Goal: Task Accomplishment & Management: Use online tool/utility

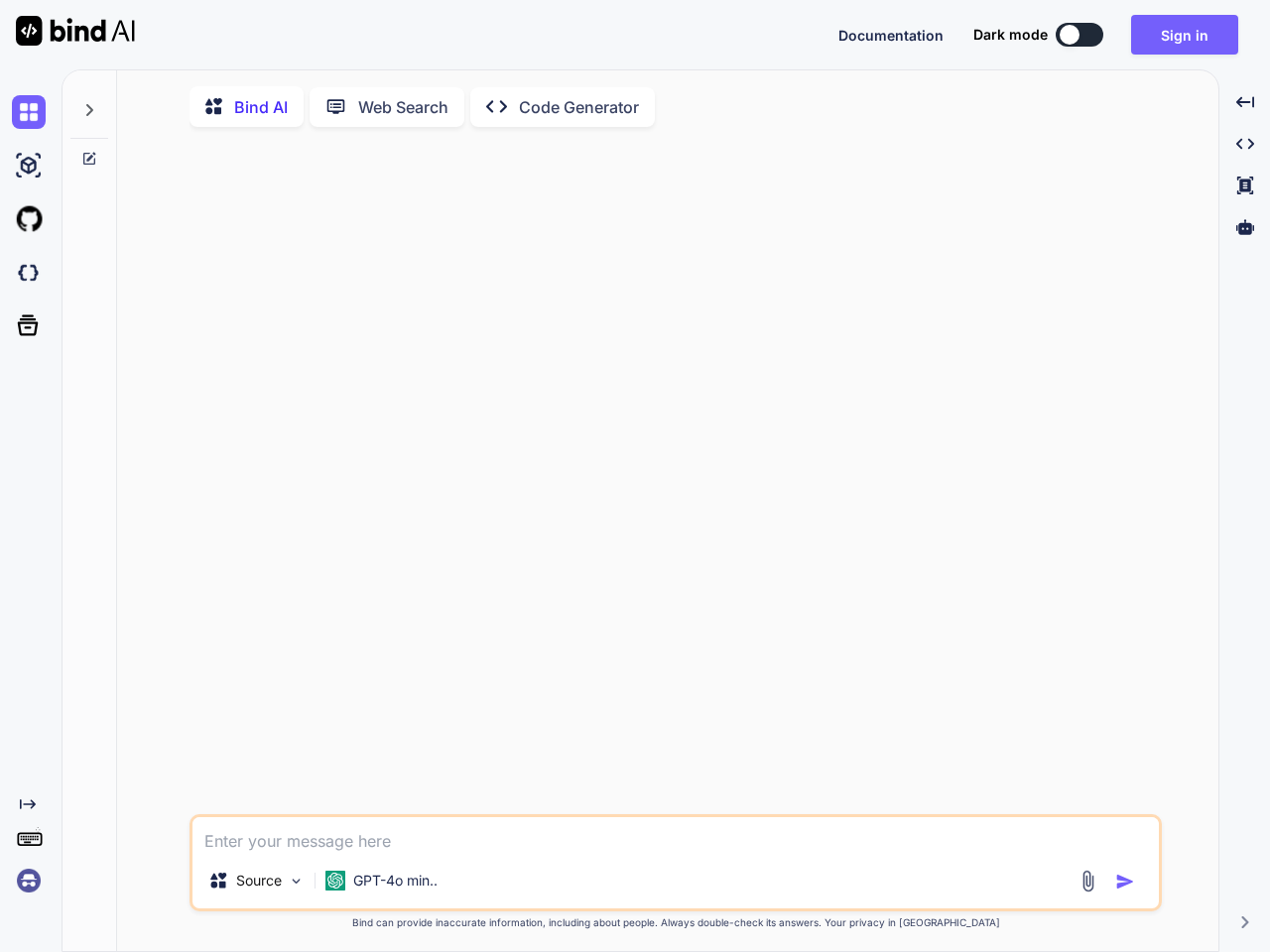
click at [891, 35] on span "Documentation" at bounding box center [892, 35] width 106 height 17
click at [1080, 35] on button at bounding box center [1080, 35] width 48 height 24
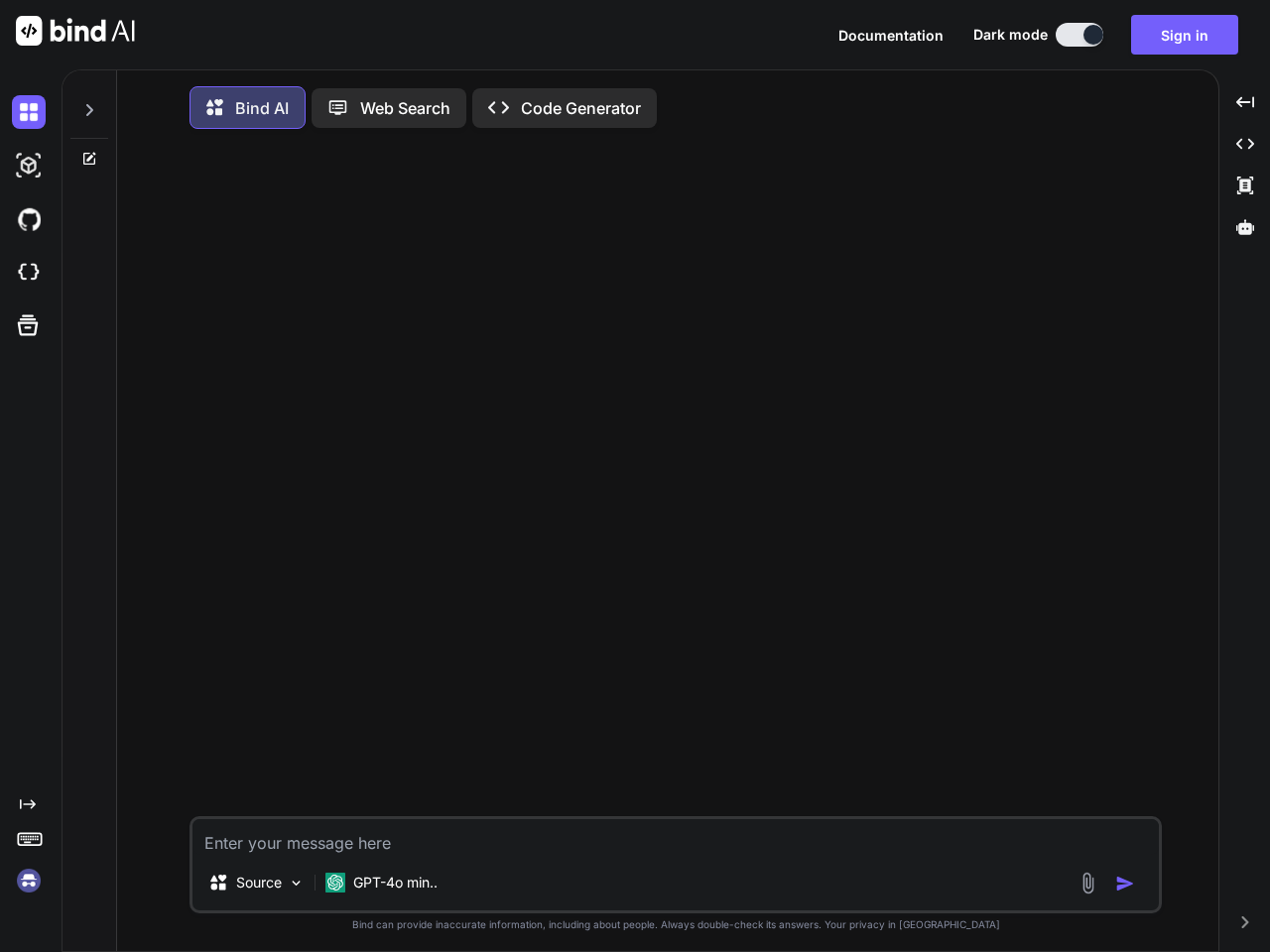
type textarea "x"
click at [1185, 35] on button "Sign in" at bounding box center [1185, 35] width 107 height 40
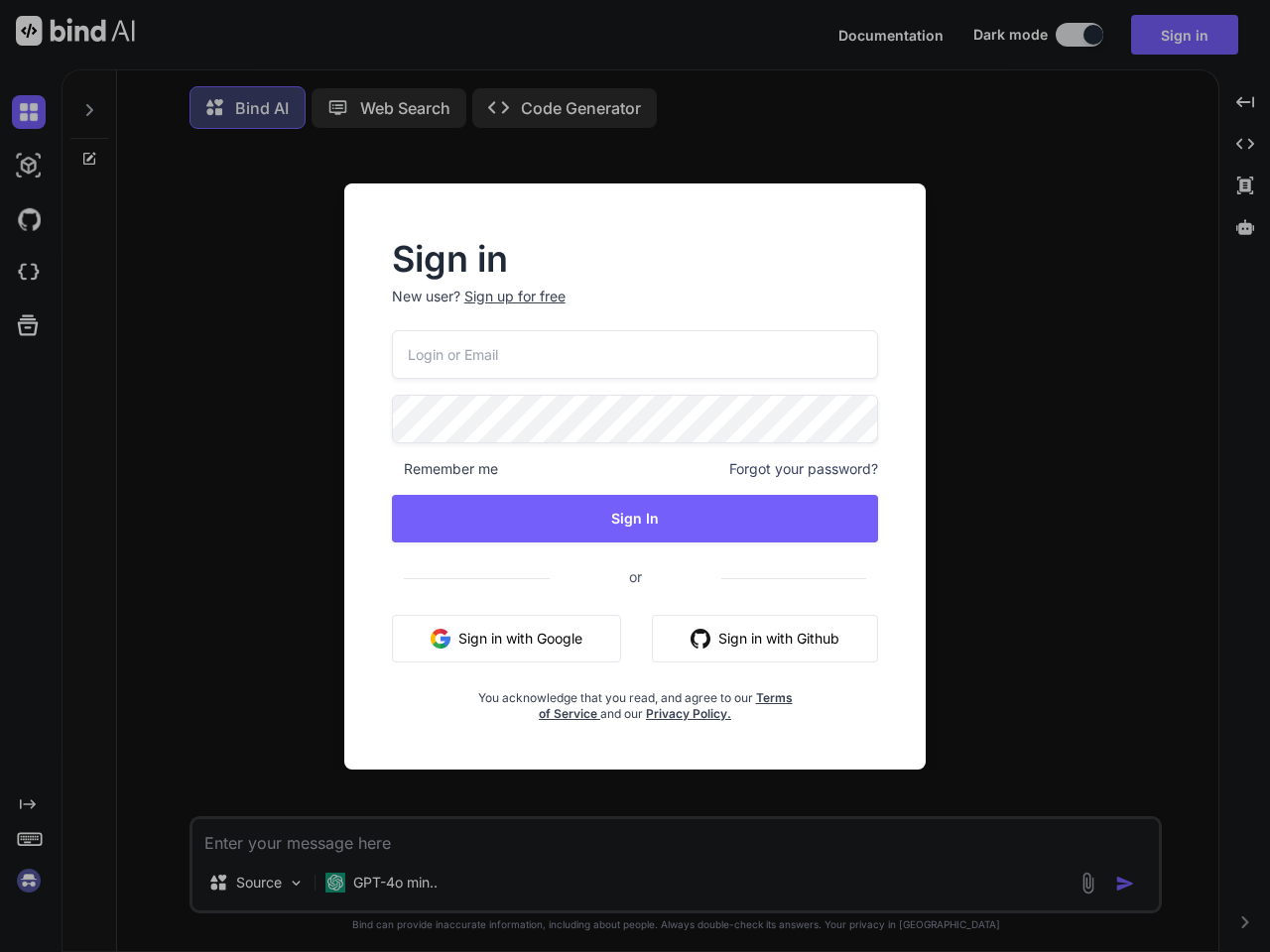
click at [33, 112] on div "Sign in New user? Sign up for free Remember me Forgot your password? Sign In or…" at bounding box center [635, 476] width 1270 height 952
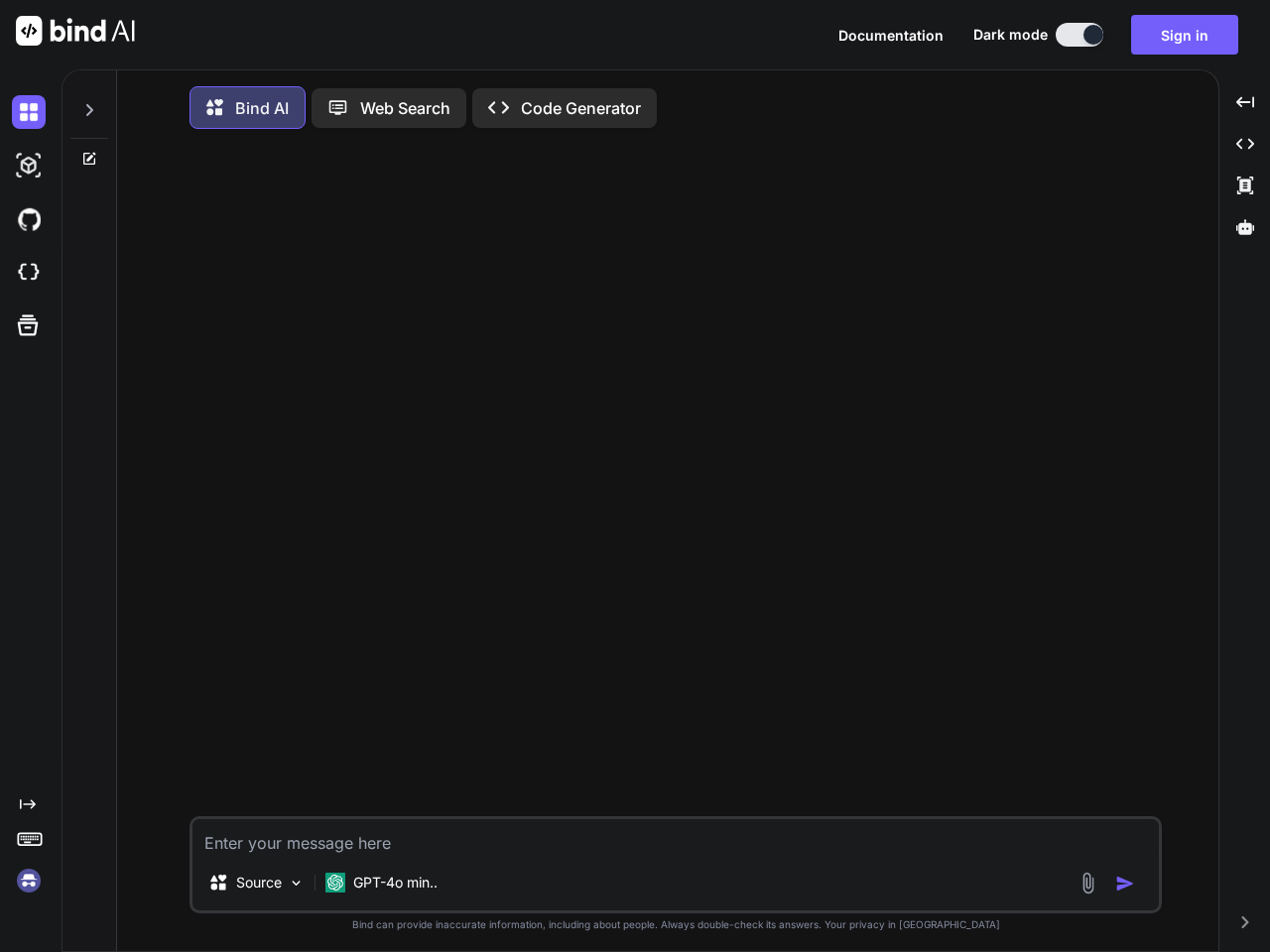
click at [33, 166] on img at bounding box center [29, 166] width 34 height 34
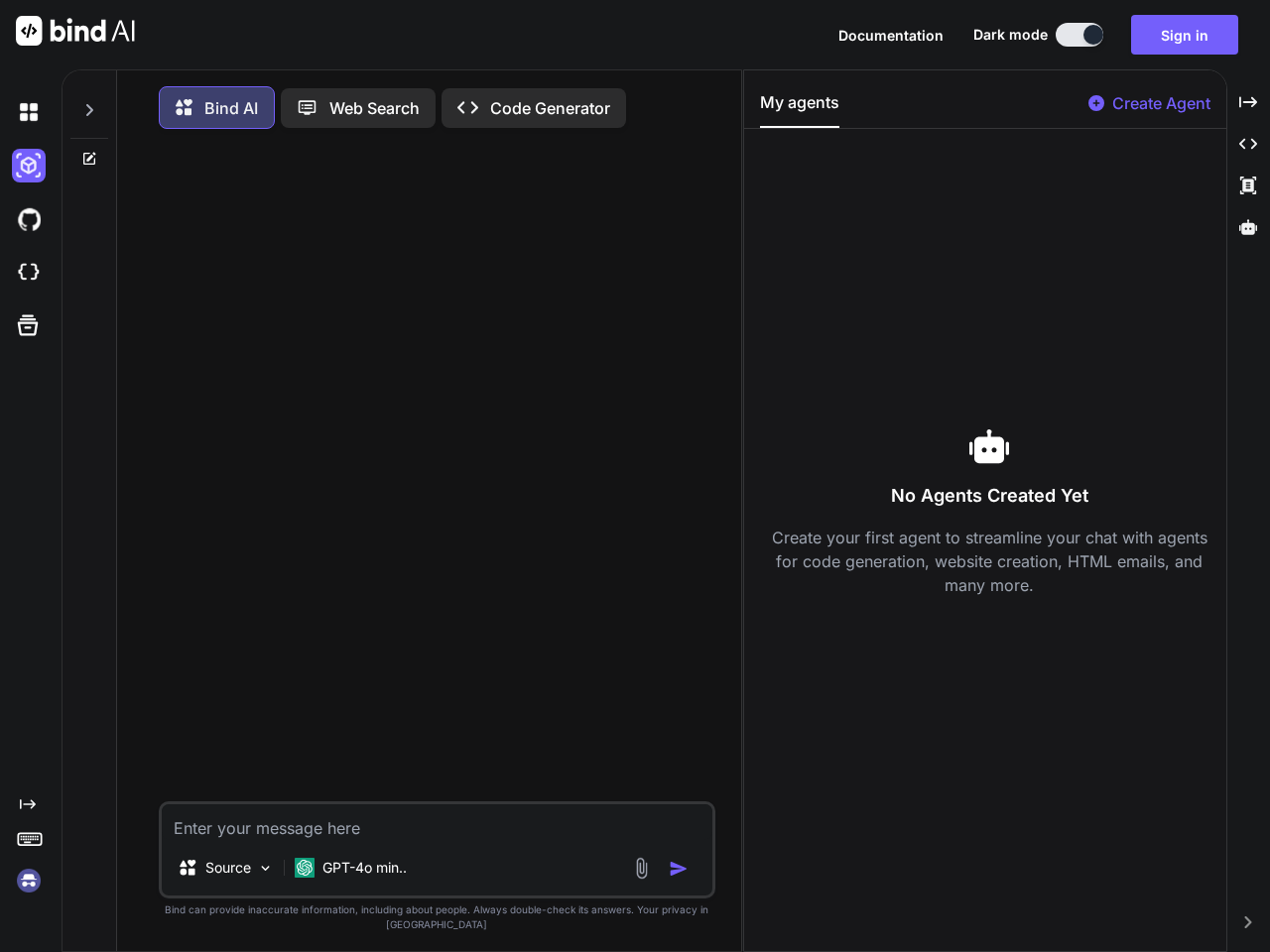
click at [33, 192] on div at bounding box center [33, 166] width 42 height 54
click at [33, 246] on div at bounding box center [33, 219] width 42 height 54
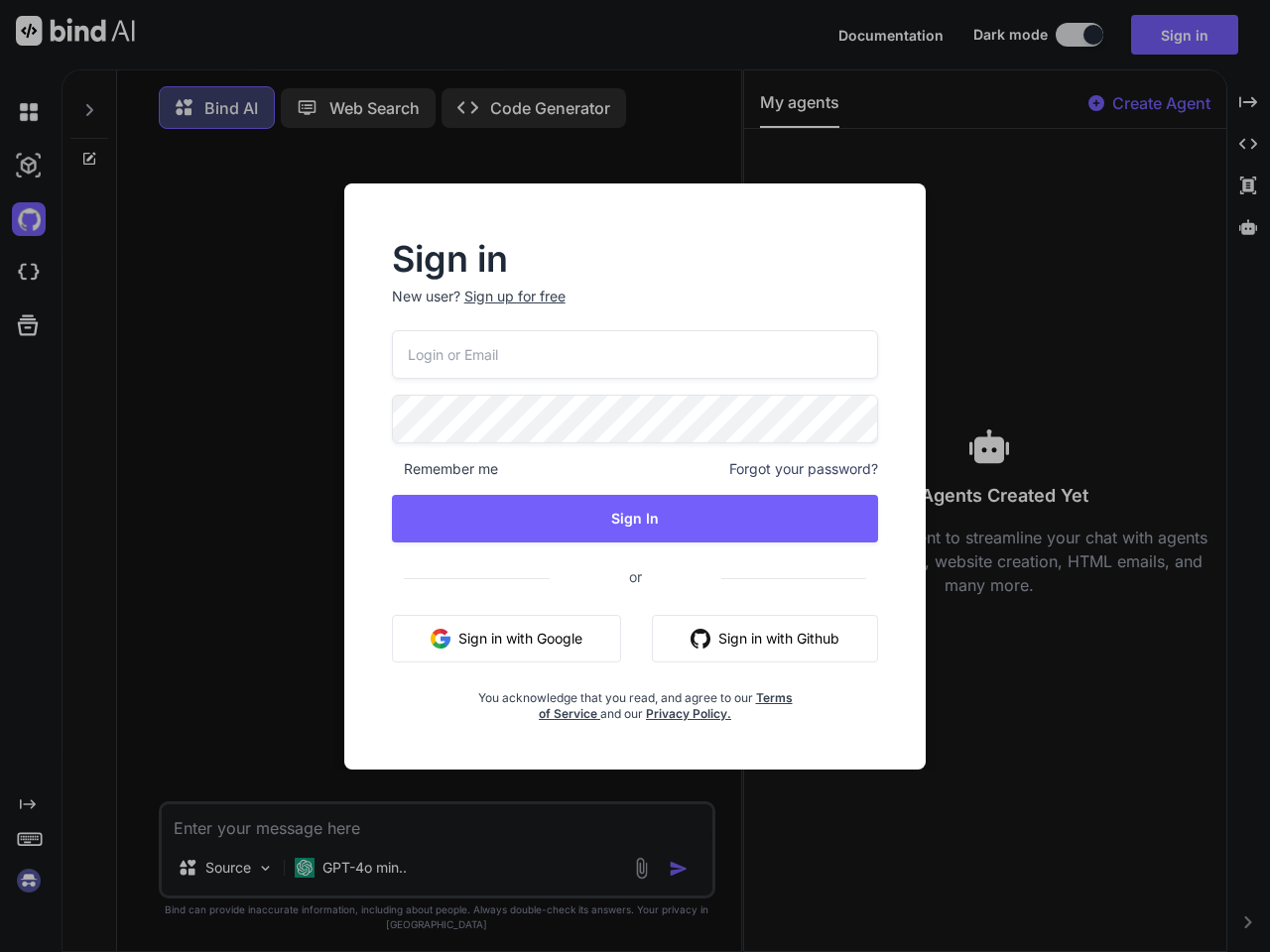
click at [33, 325] on div "Sign in New user? Sign up for free Remember me Forgot your password? Sign In or…" at bounding box center [635, 476] width 1270 height 952
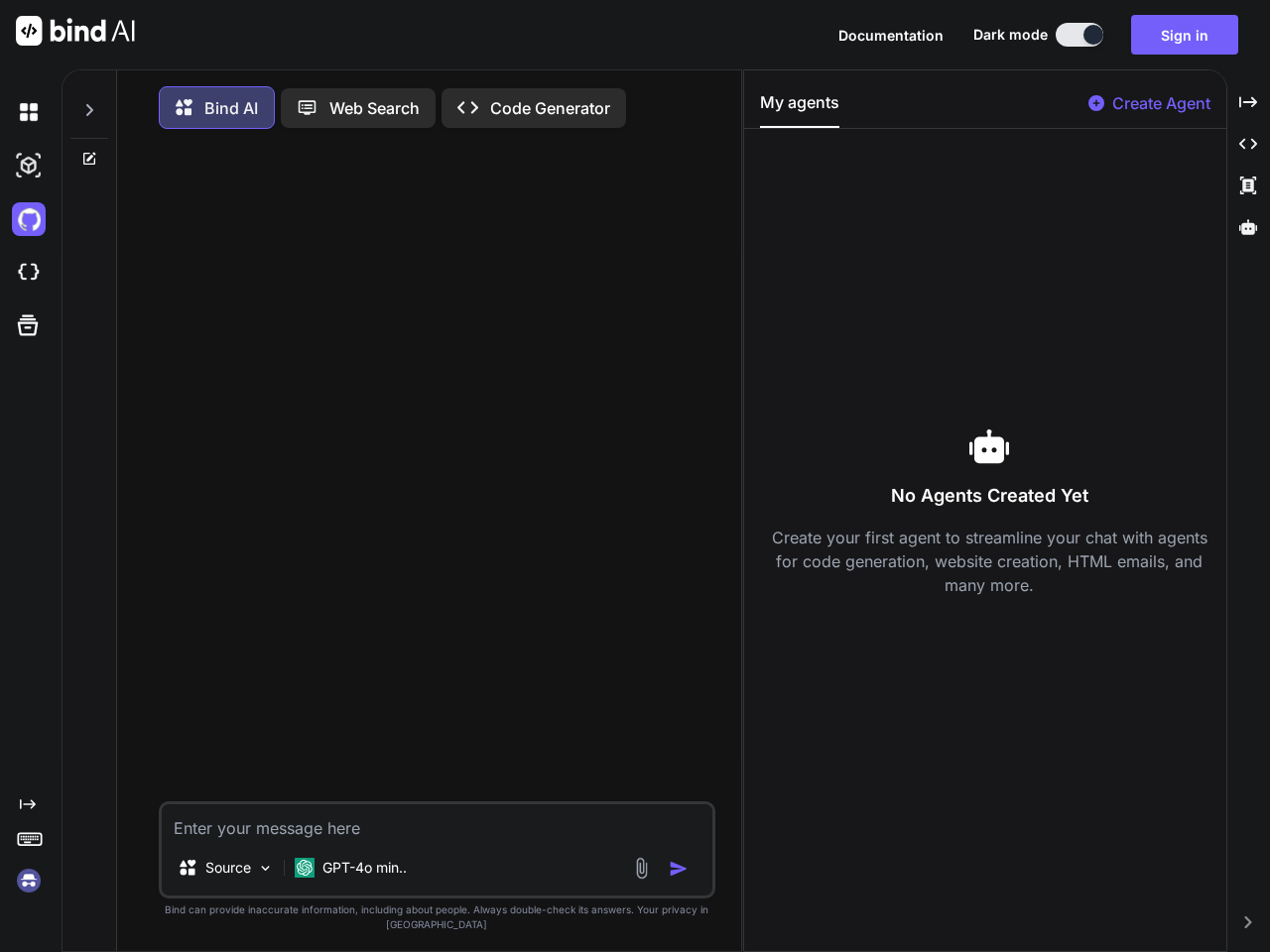
click at [33, 805] on icon at bounding box center [28, 805] width 16 height 10
